Goal: Information Seeking & Learning: Learn about a topic

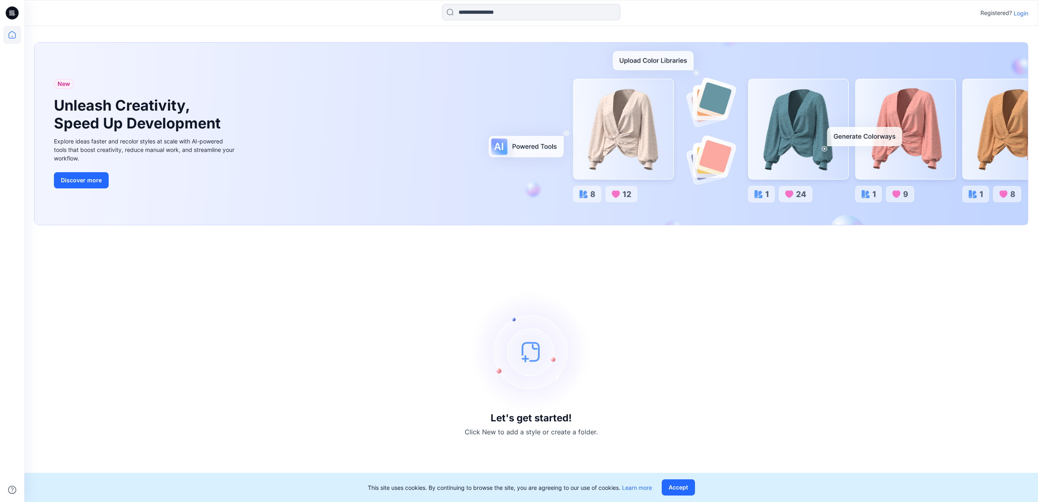
click at [1018, 14] on p "Login" at bounding box center [1021, 13] width 15 height 9
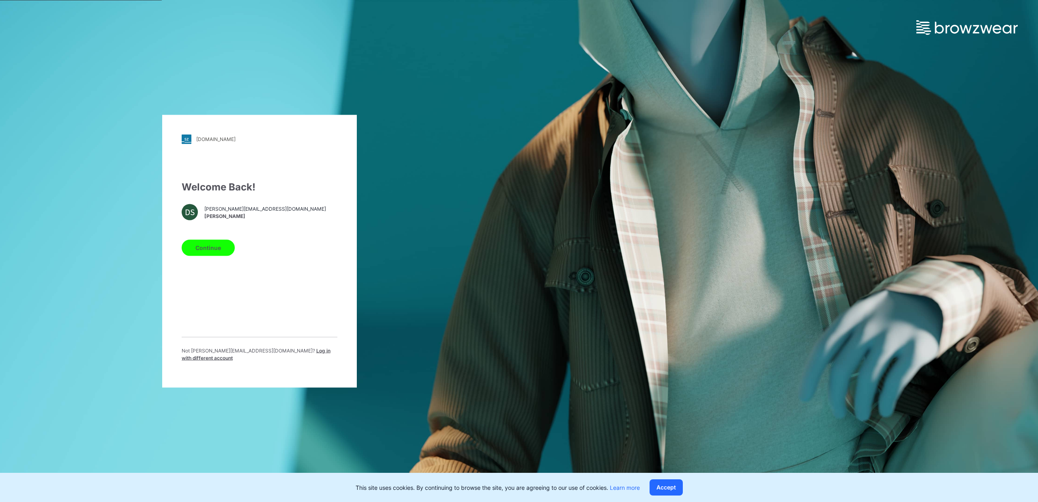
drag, startPoint x: 205, startPoint y: 251, endPoint x: 206, endPoint y: 262, distance: 11.1
click at [205, 251] on button "Continue" at bounding box center [208, 248] width 53 height 16
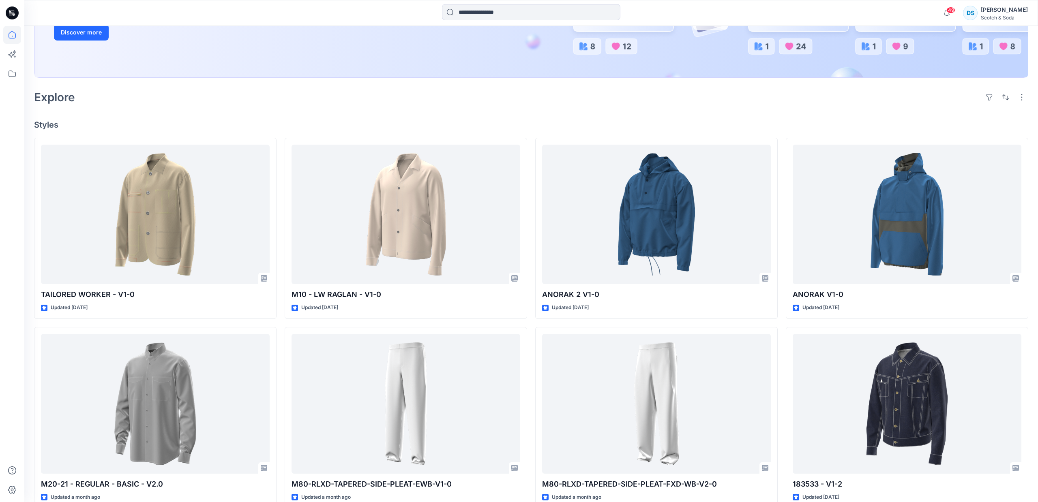
scroll to position [165, 0]
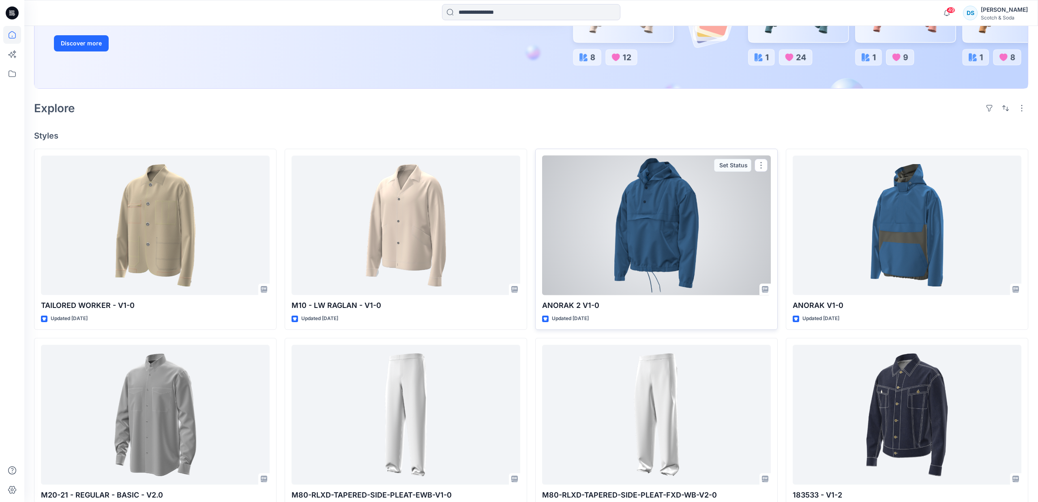
click at [667, 212] on div at bounding box center [656, 226] width 229 height 140
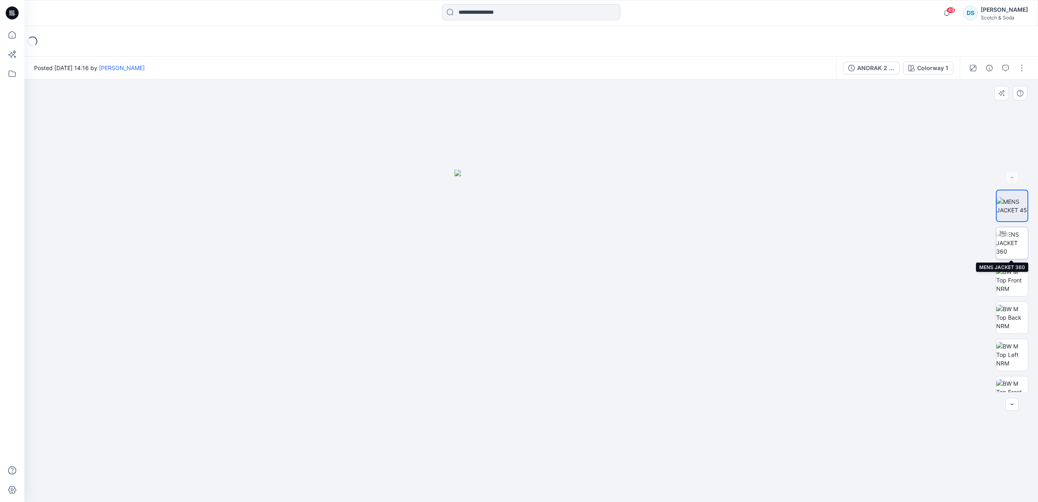
click at [1014, 249] on img at bounding box center [1012, 243] width 32 height 26
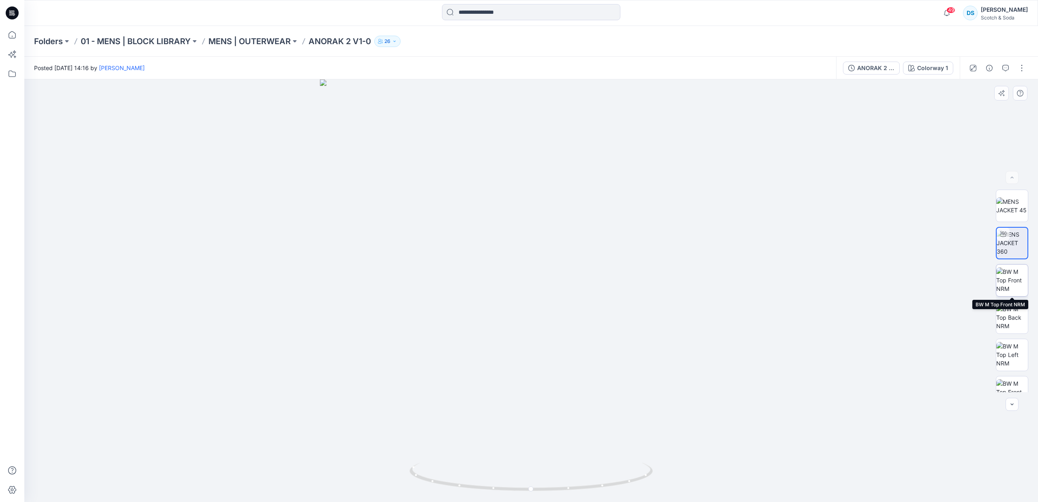
click at [1014, 279] on img at bounding box center [1012, 281] width 32 height 26
click at [285, 40] on p "MENS | OUTERWEAR" at bounding box center [249, 41] width 82 height 11
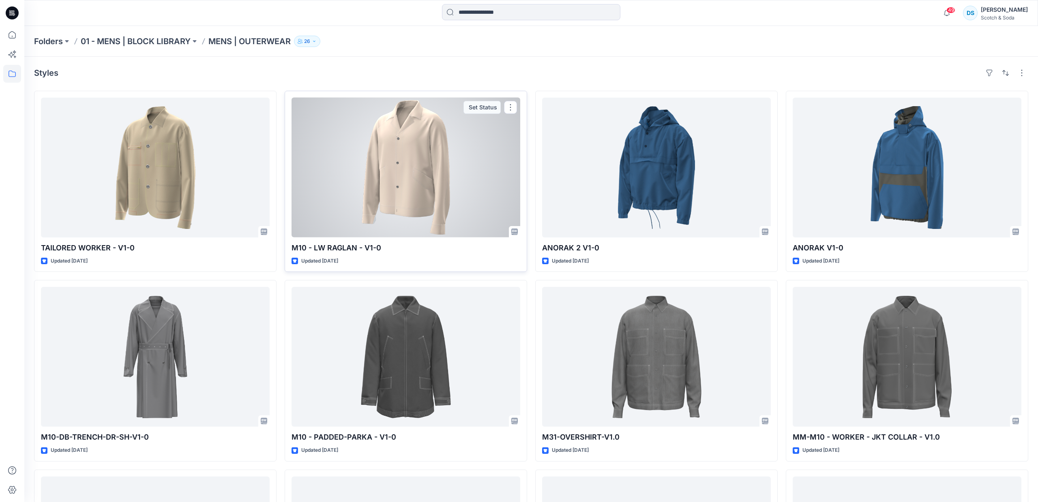
click at [412, 178] on div at bounding box center [406, 168] width 229 height 140
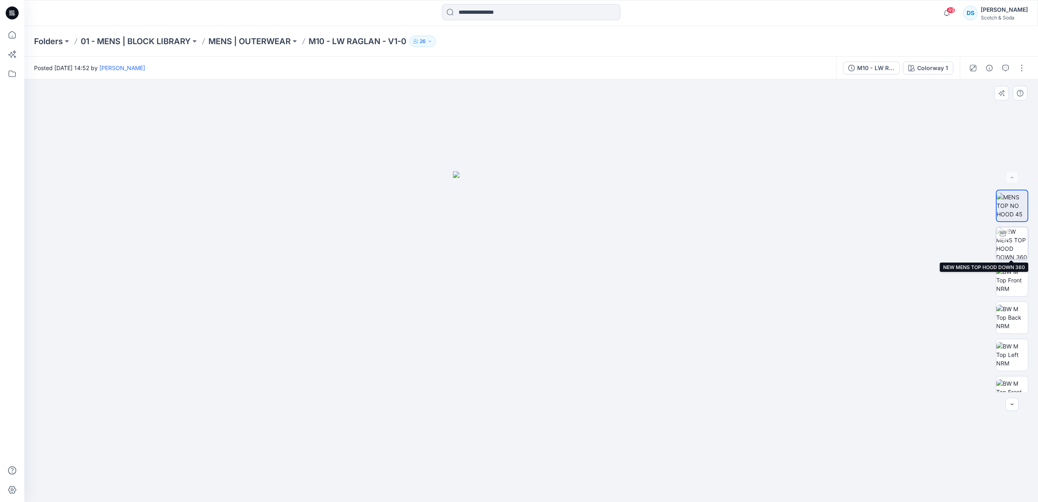
click at [1008, 251] on img at bounding box center [1012, 243] width 32 height 32
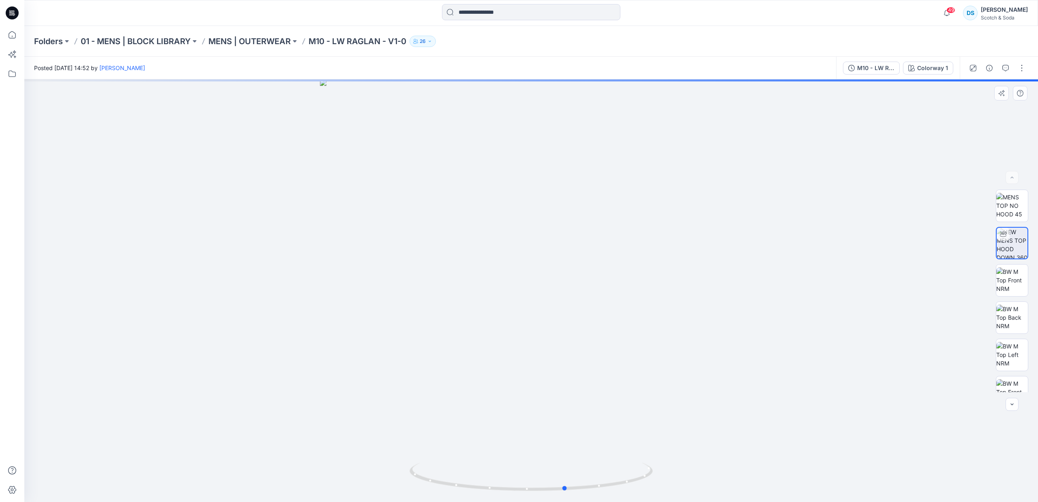
drag, startPoint x: 618, startPoint y: 290, endPoint x: 653, endPoint y: 288, distance: 34.9
click at [653, 288] on div at bounding box center [531, 290] width 1014 height 423
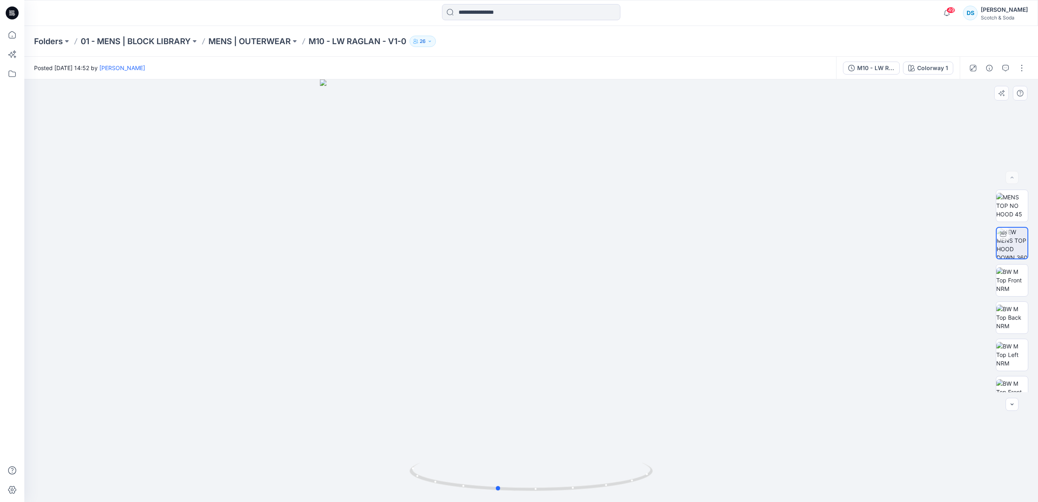
drag, startPoint x: 617, startPoint y: 295, endPoint x: 547, endPoint y: 293, distance: 69.3
click at [547, 293] on div at bounding box center [531, 290] width 1014 height 423
click at [1013, 212] on img at bounding box center [1012, 206] width 32 height 26
click at [1013, 247] on img at bounding box center [1012, 243] width 32 height 32
click at [1011, 207] on img at bounding box center [1012, 206] width 32 height 26
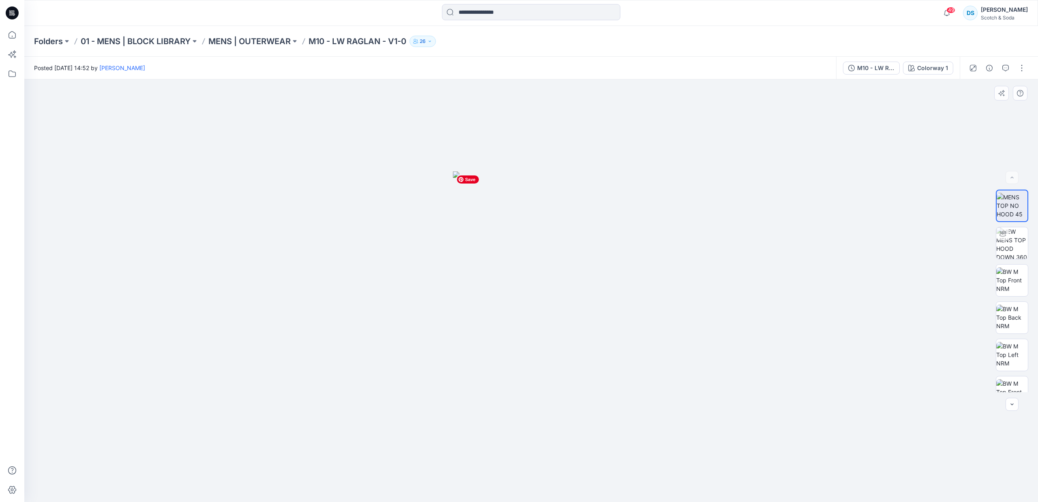
drag, startPoint x: 539, startPoint y: 265, endPoint x: 545, endPoint y: 236, distance: 29.4
click at [545, 236] on img at bounding box center [531, 337] width 156 height 331
click at [545, 239] on img at bounding box center [531, 337] width 156 height 331
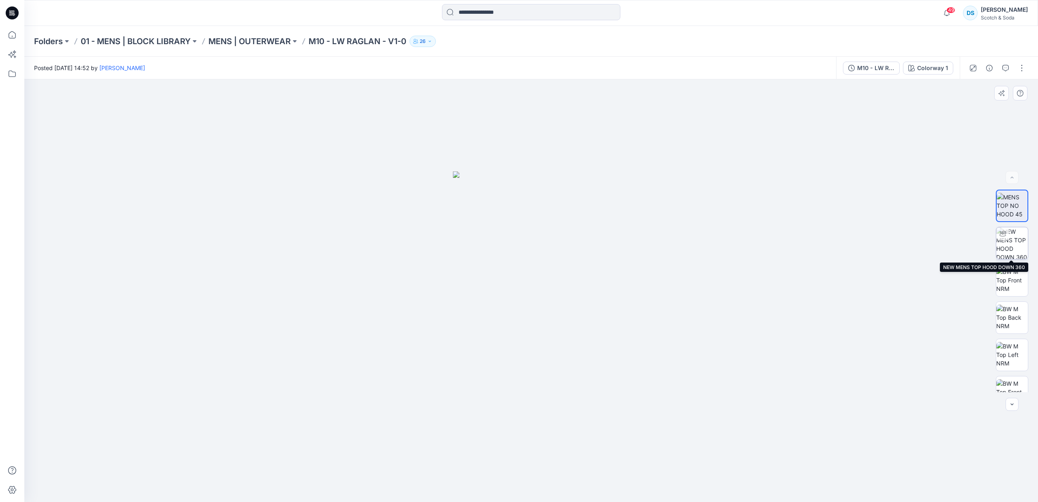
click at [1012, 250] on img at bounding box center [1012, 243] width 32 height 32
drag, startPoint x: 609, startPoint y: 298, endPoint x: 633, endPoint y: 300, distance: 24.0
click at [633, 300] on div at bounding box center [531, 290] width 1014 height 423
click at [1009, 283] on img at bounding box center [1012, 281] width 32 height 26
click at [1008, 209] on img at bounding box center [1012, 206] width 32 height 26
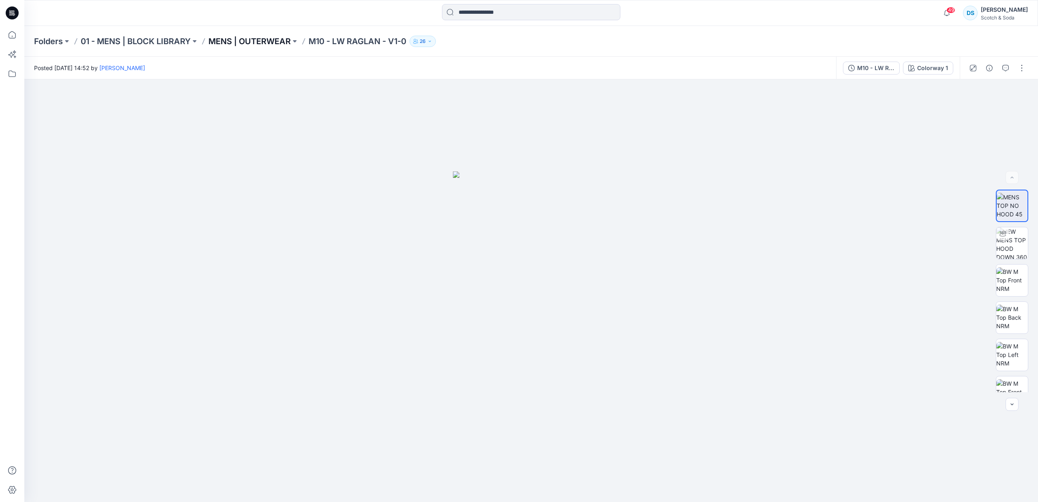
click at [287, 39] on p "MENS | OUTERWEAR" at bounding box center [249, 41] width 82 height 11
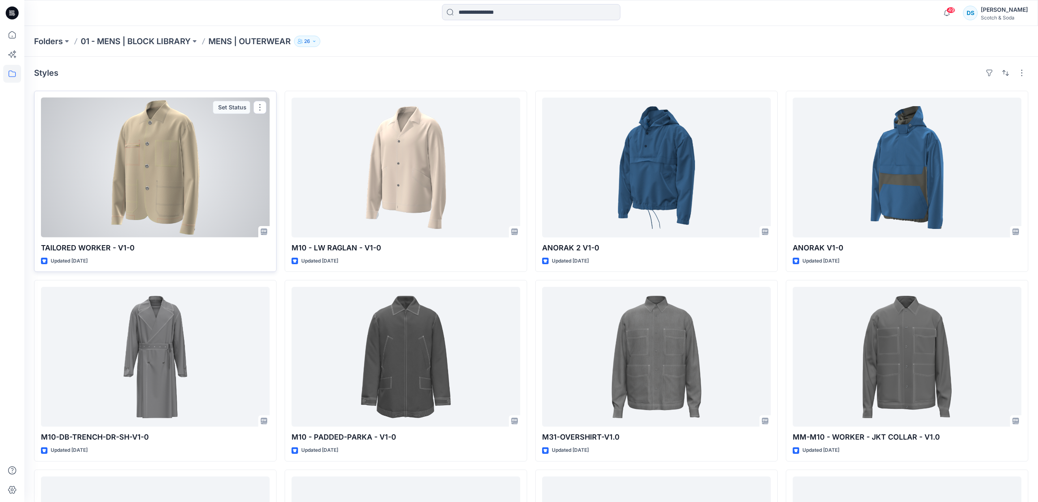
click at [240, 148] on div at bounding box center [155, 168] width 229 height 140
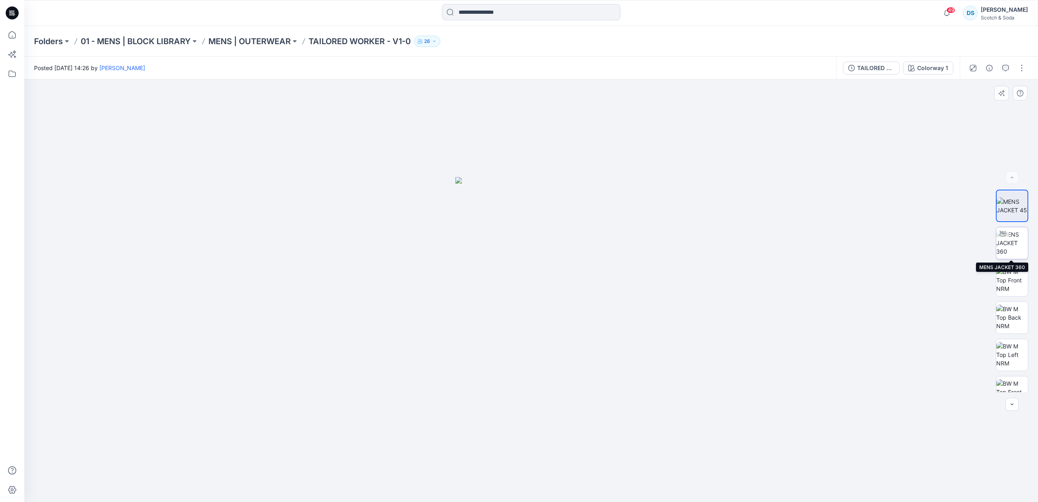
click at [1019, 248] on img at bounding box center [1012, 243] width 32 height 26
click at [1016, 275] on img at bounding box center [1012, 281] width 32 height 26
click at [1014, 318] on img at bounding box center [1012, 318] width 32 height 26
click at [1010, 279] on img at bounding box center [1012, 281] width 32 height 26
click at [1020, 361] on img at bounding box center [1012, 355] width 32 height 26
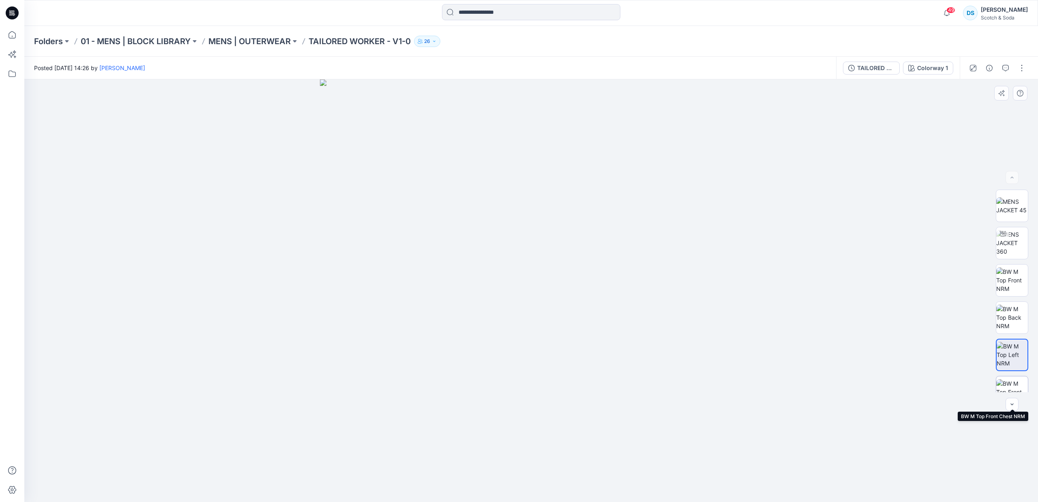
click at [1011, 384] on img at bounding box center [1012, 392] width 32 height 26
drag, startPoint x: 585, startPoint y: 420, endPoint x: 587, endPoint y: 398, distance: 21.9
click at [587, 398] on img at bounding box center [531, 290] width 423 height 423
click at [1006, 283] on img at bounding box center [1012, 281] width 32 height 26
drag, startPoint x: 329, startPoint y: 30, endPoint x: 311, endPoint y: 35, distance: 19.1
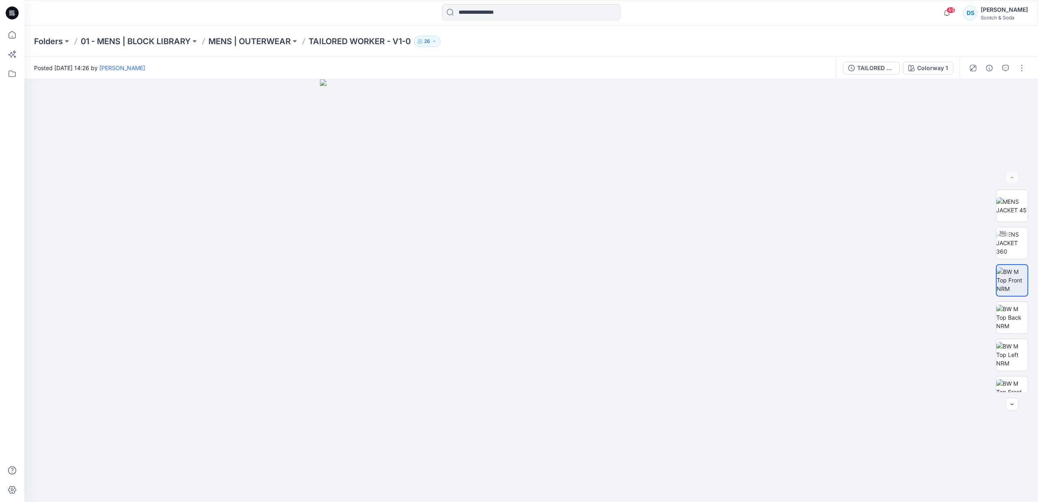
click at [329, 30] on div "Folders 01 - MENS | BLOCK LIBRARY MENS | OUTERWEAR TAILORED WORKER - V1-0 26" at bounding box center [531, 41] width 1014 height 31
click at [281, 40] on p "MENS | OUTERWEAR" at bounding box center [249, 41] width 82 height 11
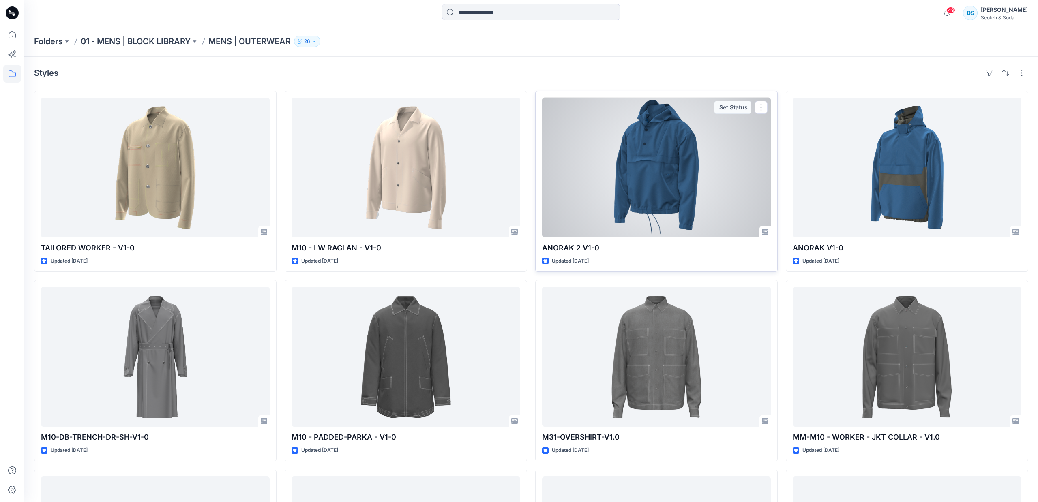
click at [652, 189] on div at bounding box center [656, 168] width 229 height 140
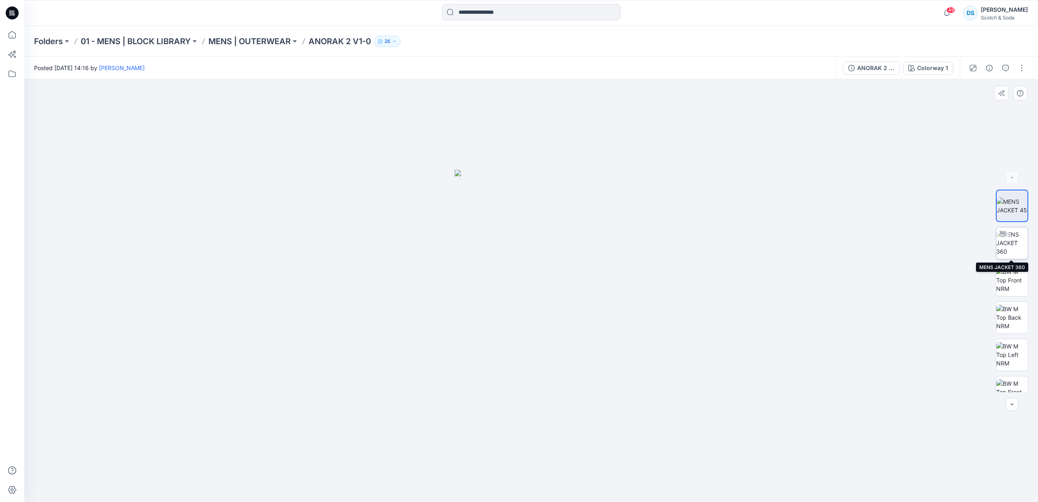
click at [1014, 249] on img at bounding box center [1012, 243] width 32 height 26
click at [1021, 290] on img at bounding box center [1012, 281] width 32 height 26
click at [1015, 325] on img at bounding box center [1012, 318] width 32 height 26
click at [1015, 349] on img at bounding box center [1012, 355] width 32 height 26
click at [268, 43] on p "MENS | OUTERWEAR" at bounding box center [249, 41] width 82 height 11
